Goal: Check status: Check status

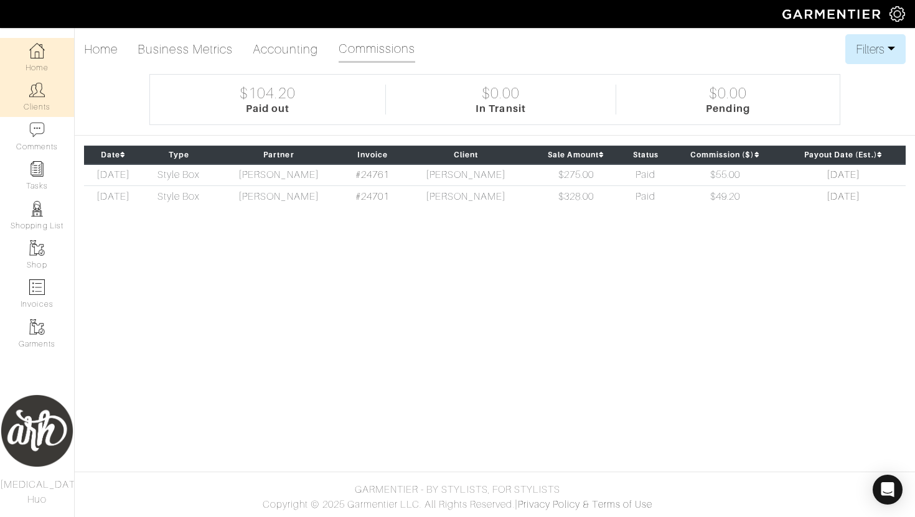
click at [49, 104] on link "Clients" at bounding box center [37, 96] width 74 height 39
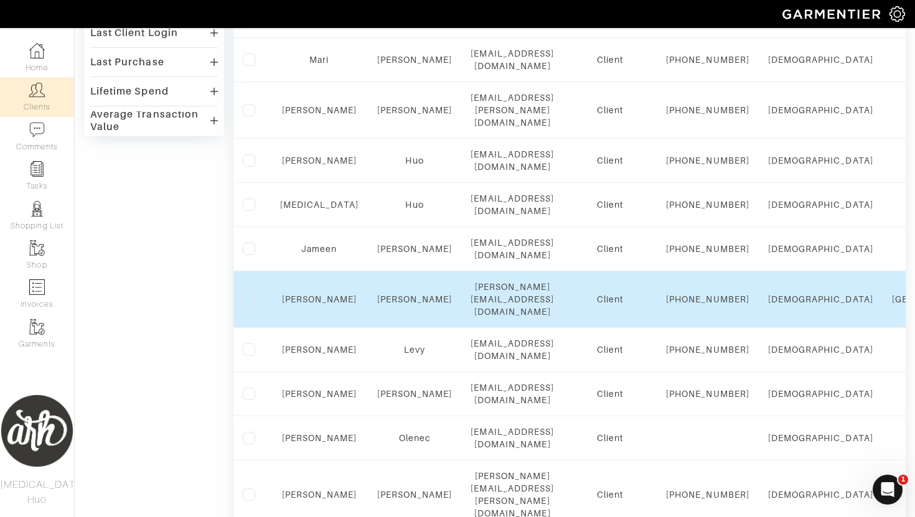
scroll to position [472, 0]
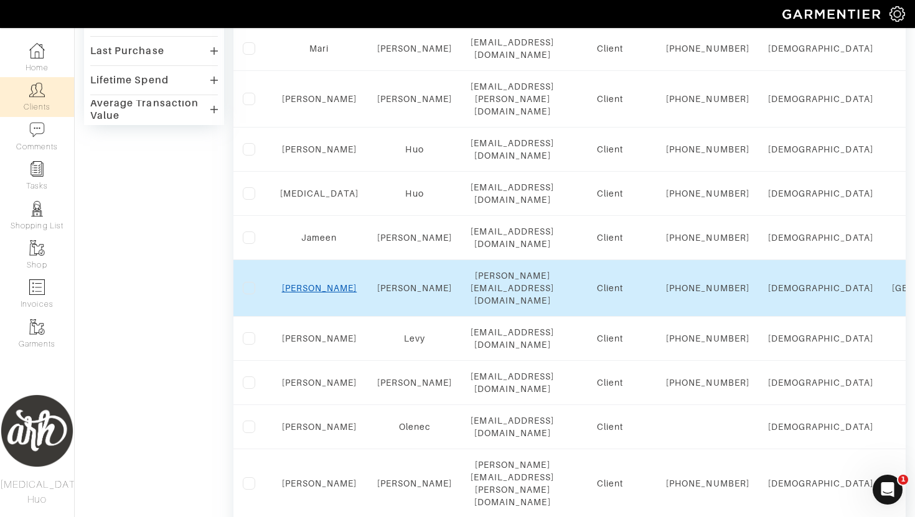
click at [327, 293] on link "Rebecca" at bounding box center [319, 288] width 75 height 10
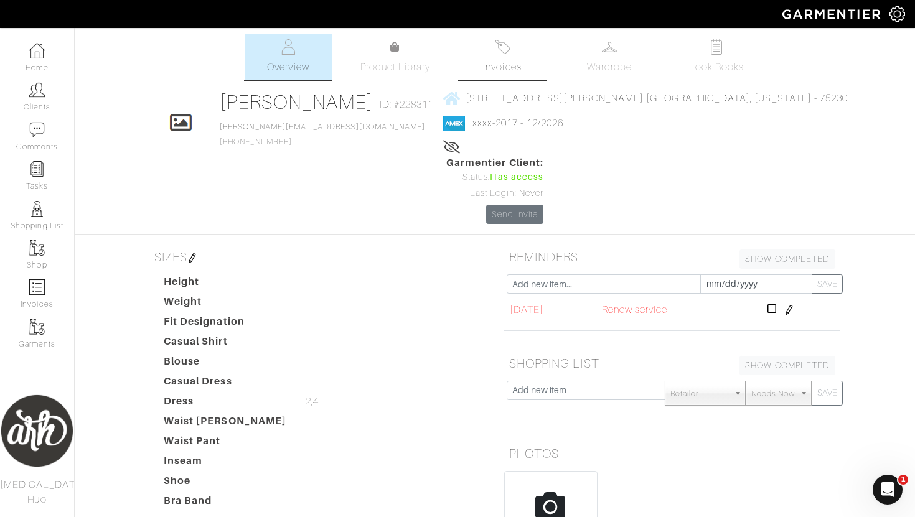
click at [514, 75] on link "Invoices" at bounding box center [502, 56] width 87 height 45
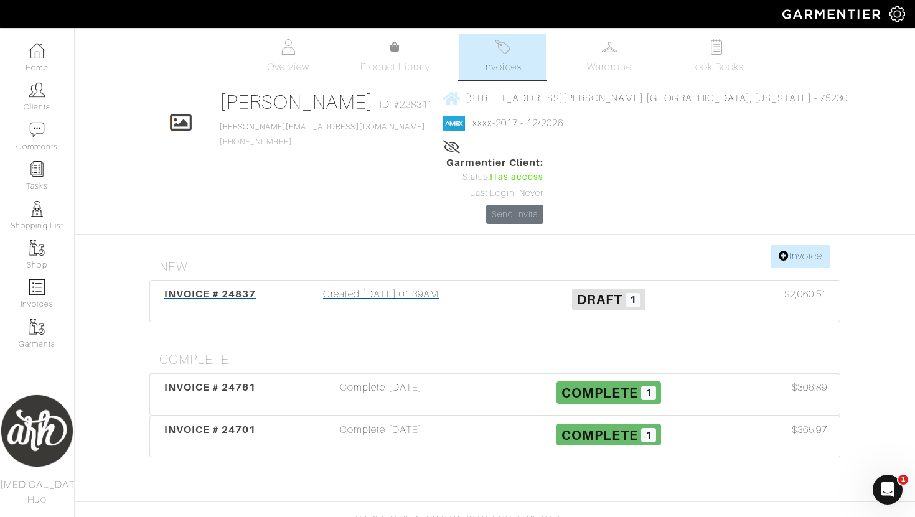
click at [569, 287] on h3 "Draft 1" at bounding box center [608, 299] width 209 height 24
